Goal: Transaction & Acquisition: Book appointment/travel/reservation

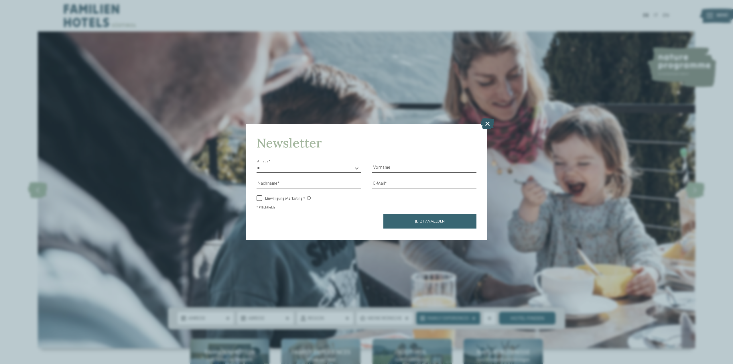
click at [485, 124] on icon at bounding box center [487, 123] width 13 height 11
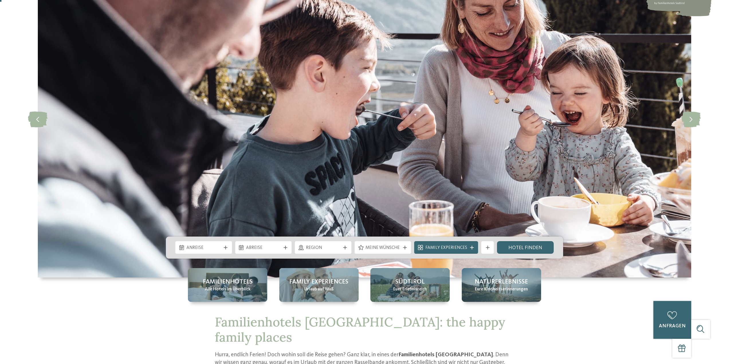
scroll to position [201, 0]
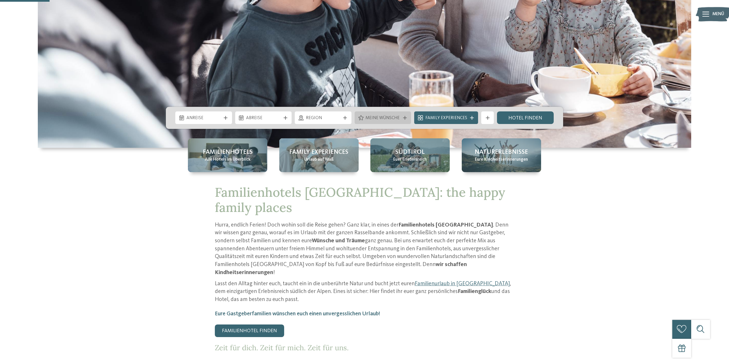
click at [395, 117] on span "Meine Wünsche" at bounding box center [383, 118] width 35 height 6
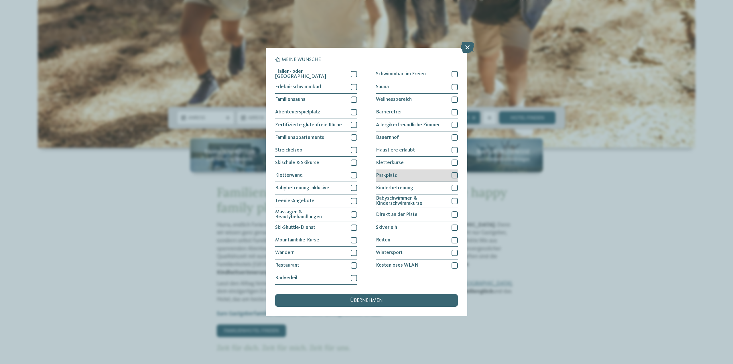
click at [399, 174] on div "Parkplatz" at bounding box center [417, 175] width 82 height 13
click at [378, 298] on div "übernehmen" at bounding box center [366, 300] width 183 height 13
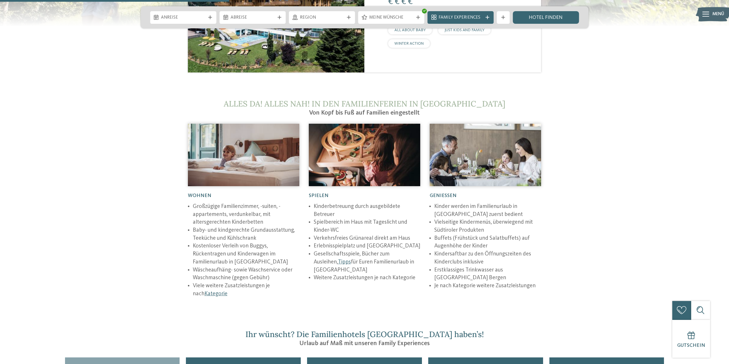
scroll to position [1089, 0]
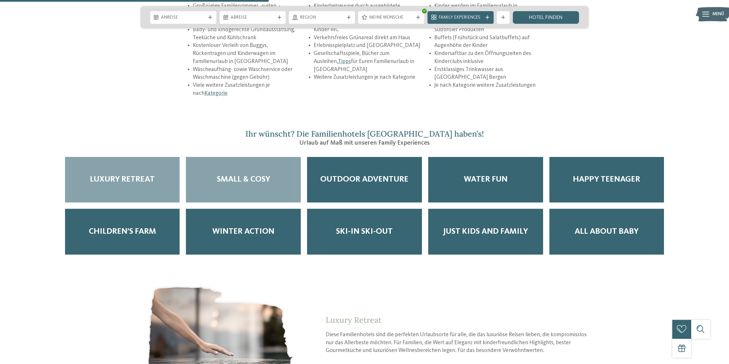
click at [285, 157] on div "Small & Cosy" at bounding box center [243, 180] width 115 height 46
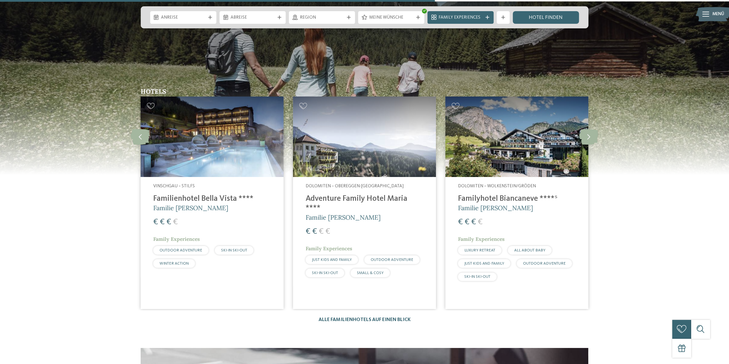
scroll to position [1747, 0]
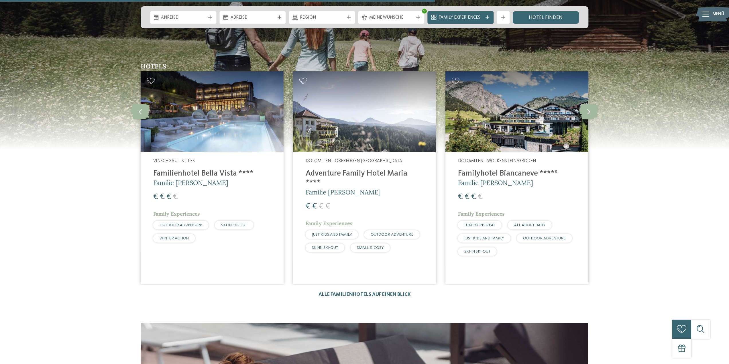
click at [351, 243] on link "Dolomiten – Obereggen-Deutschnofen Adventure Family Hotel Maria **** Familie Ko…" at bounding box center [364, 177] width 143 height 213
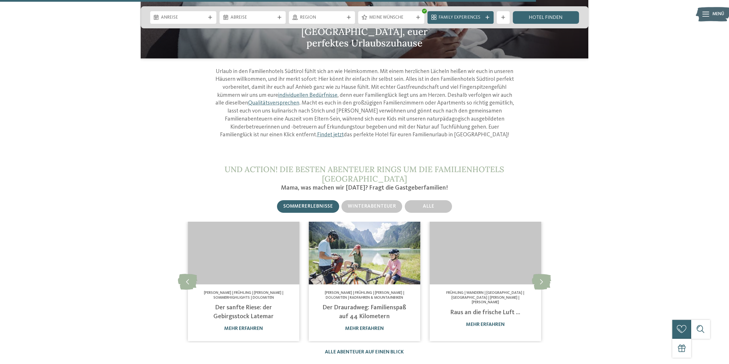
scroll to position [2234, 0]
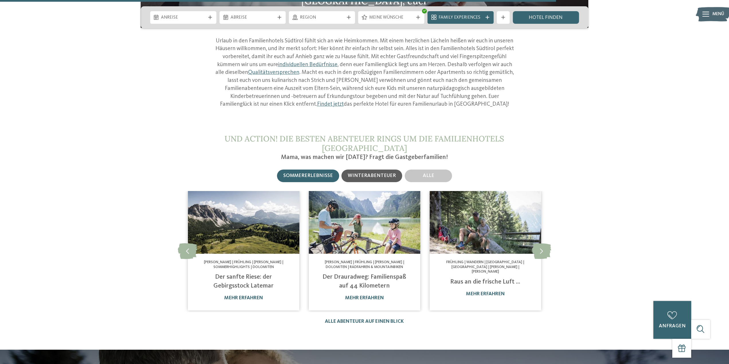
click at [350, 173] on span "Winterabenteuer" at bounding box center [372, 175] width 48 height 5
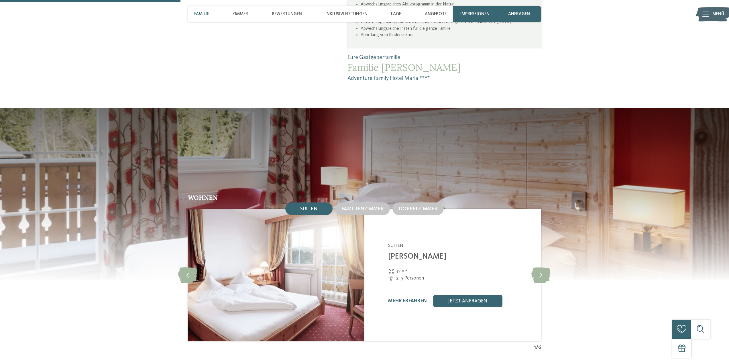
scroll to position [544, 0]
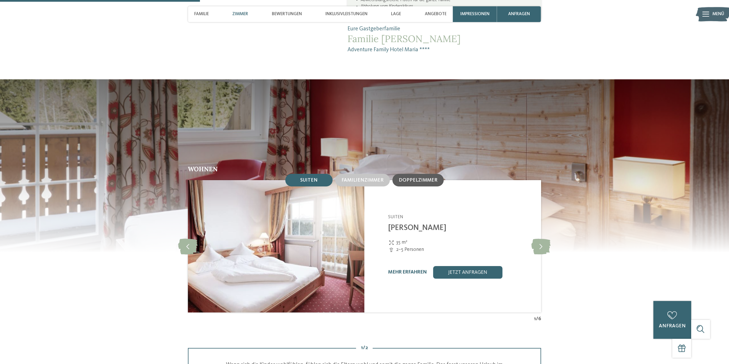
click at [417, 177] on div "Doppelzimmer" at bounding box center [417, 180] width 51 height 13
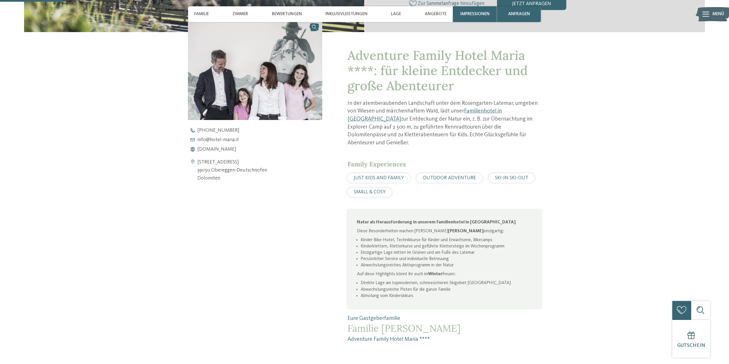
scroll to position [172, 0]
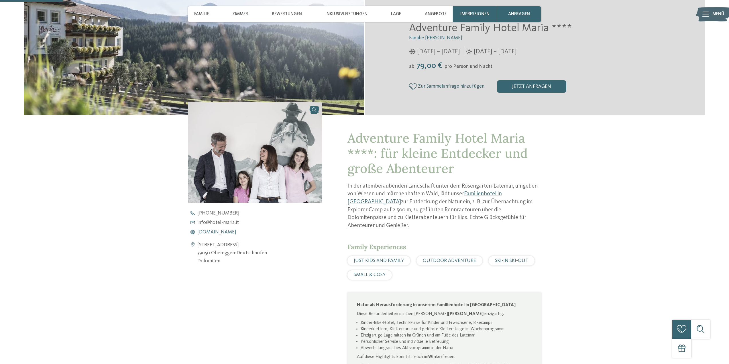
click at [232, 232] on span "[DOMAIN_NAME]" at bounding box center [216, 232] width 39 height 5
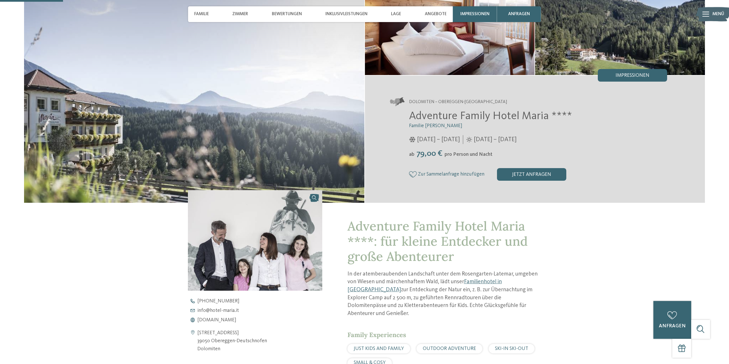
scroll to position [0, 0]
